Goal: Find specific page/section

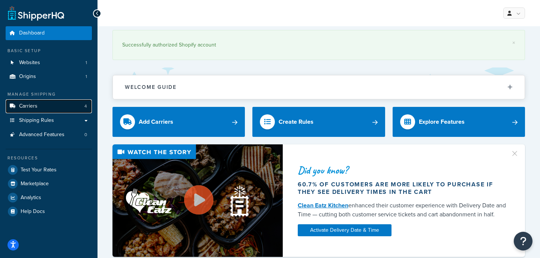
click at [35, 105] on span "Carriers" at bounding box center [28, 106] width 18 height 6
click at [46, 112] on link "Carriers 4" at bounding box center [49, 106] width 86 height 14
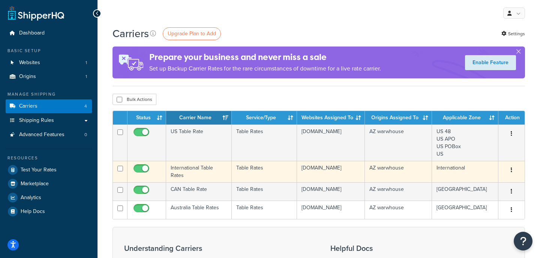
click at [258, 174] on td "Table Rates" at bounding box center [264, 171] width 65 height 21
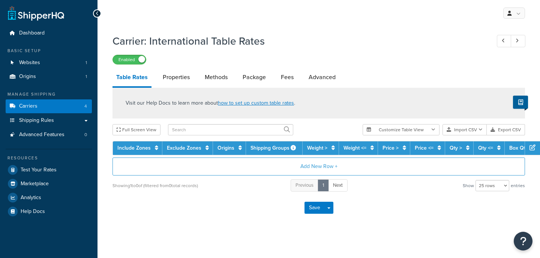
select select "25"
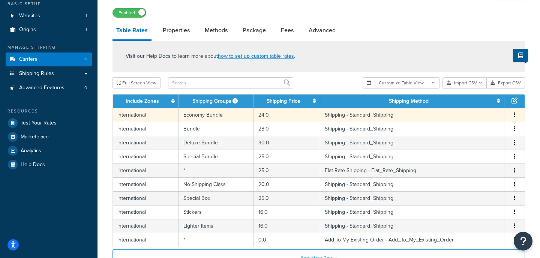
scroll to position [48, 0]
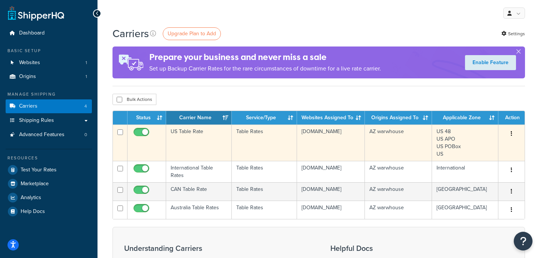
click at [201, 139] on td "US Table Rate" at bounding box center [199, 142] width 66 height 36
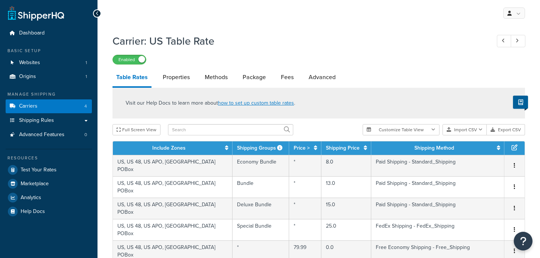
select select "25"
